Goal: Information Seeking & Learning: Learn about a topic

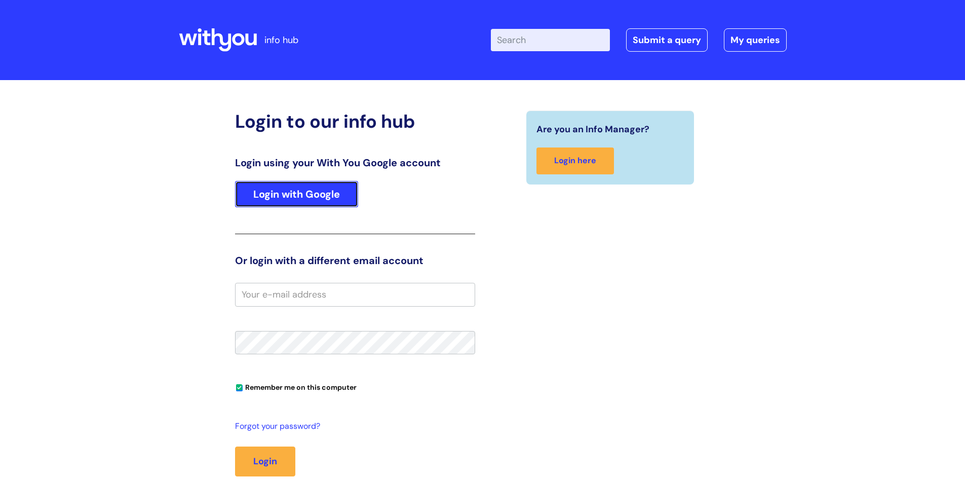
click at [327, 191] on link "Login with Google" at bounding box center [296, 194] width 123 height 26
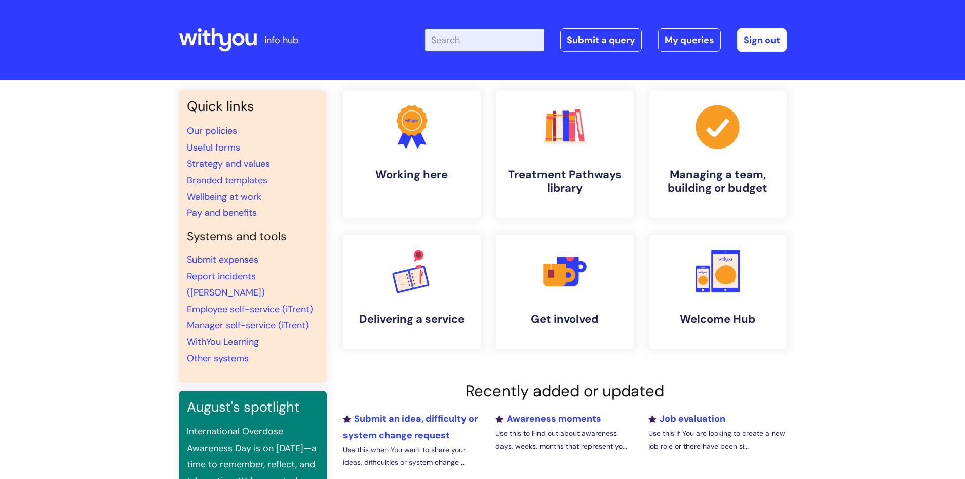
click at [501, 37] on input "Enter your search term here..." at bounding box center [484, 40] width 119 height 22
type input "central"
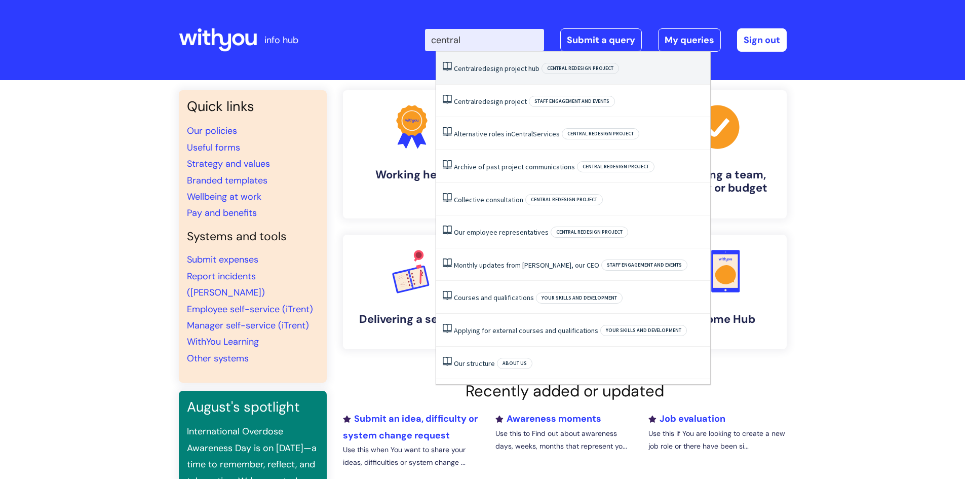
click at [509, 72] on link "Central redesign project hub" at bounding box center [497, 68] width 86 height 9
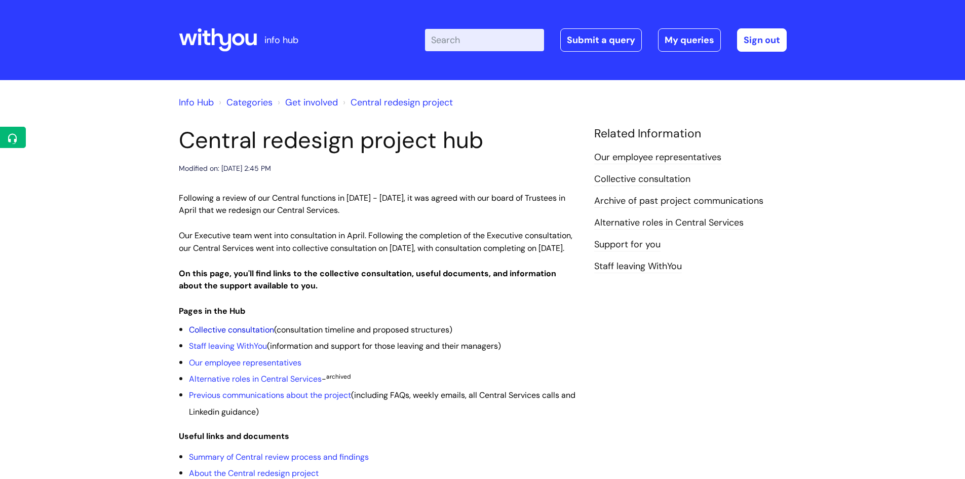
click at [244, 335] on link "Collective consultation" at bounding box center [231, 329] width 85 height 11
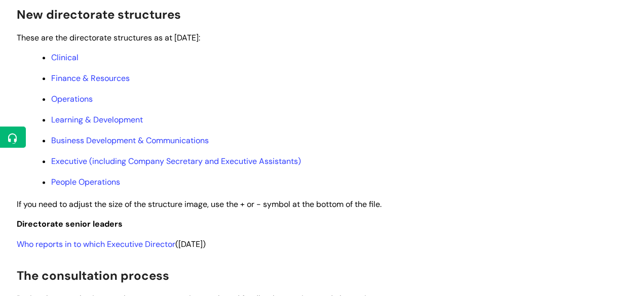
scroll to position [557, 0]
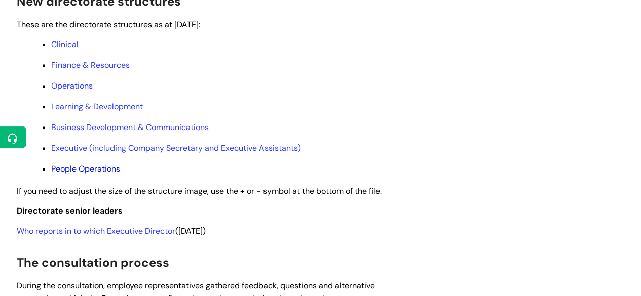
click at [64, 174] on link "People Operations" at bounding box center [85, 169] width 69 height 11
click at [68, 112] on link "Learning & Development" at bounding box center [97, 106] width 92 height 11
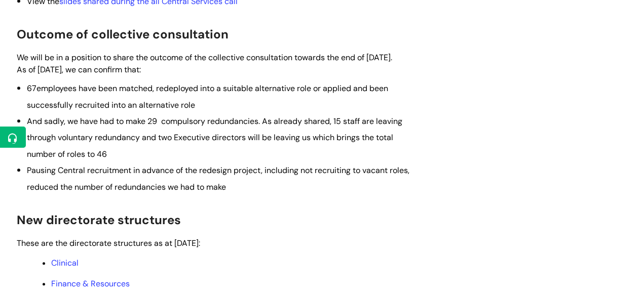
scroll to position [355, 0]
